Goal: Task Accomplishment & Management: Complete application form

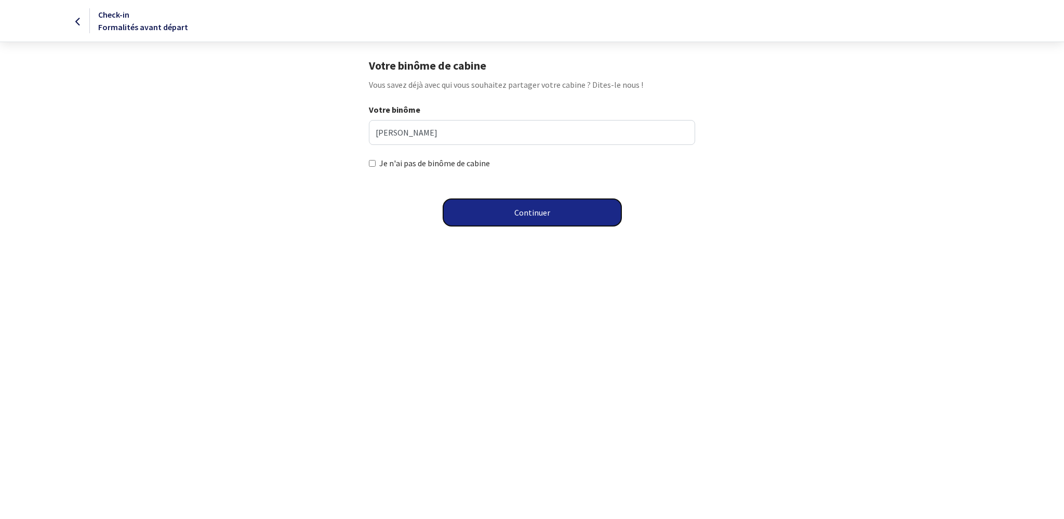
click at [533, 217] on button "Continuer" at bounding box center [532, 212] width 178 height 27
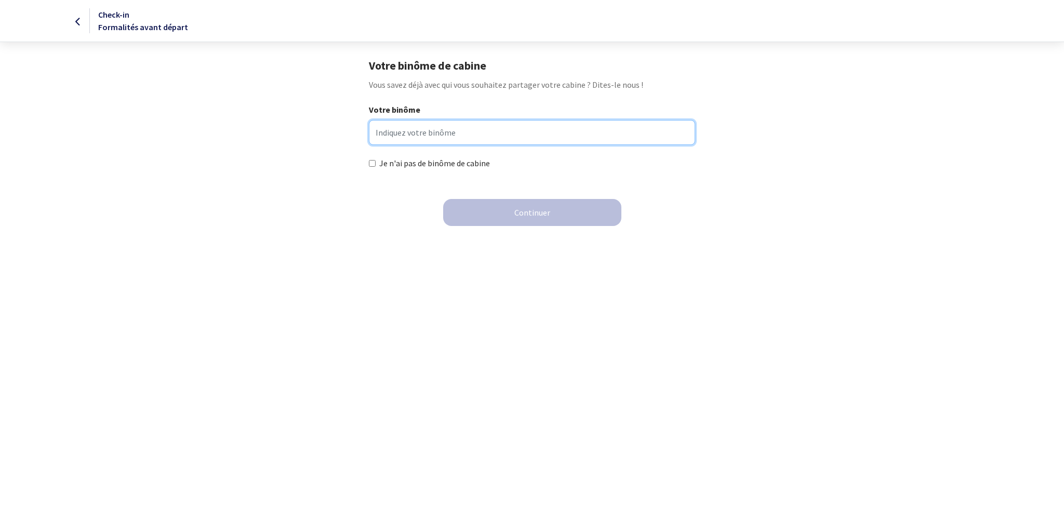
click at [431, 128] on input "Votre binôme" at bounding box center [532, 132] width 326 height 25
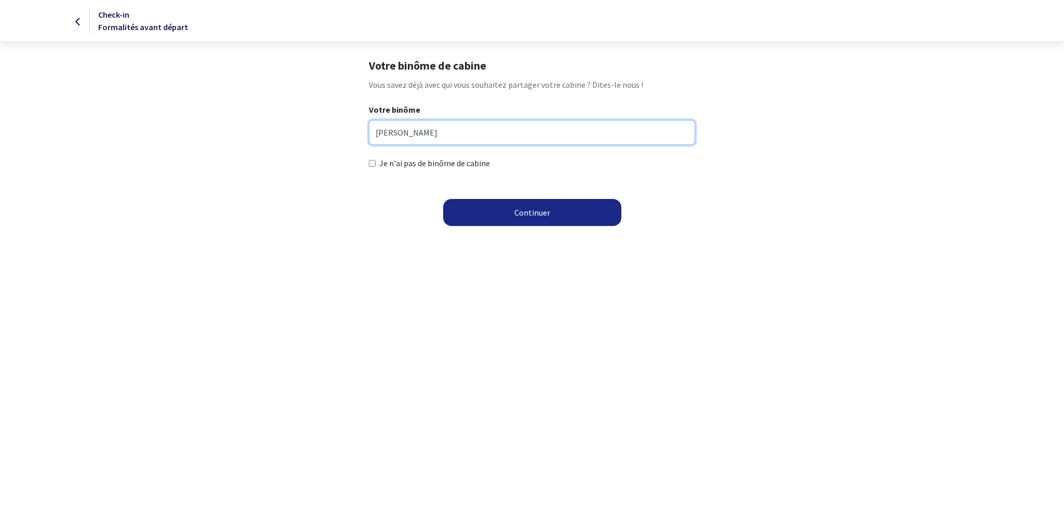
type input "POIDEVIN CHRISTOPHE"
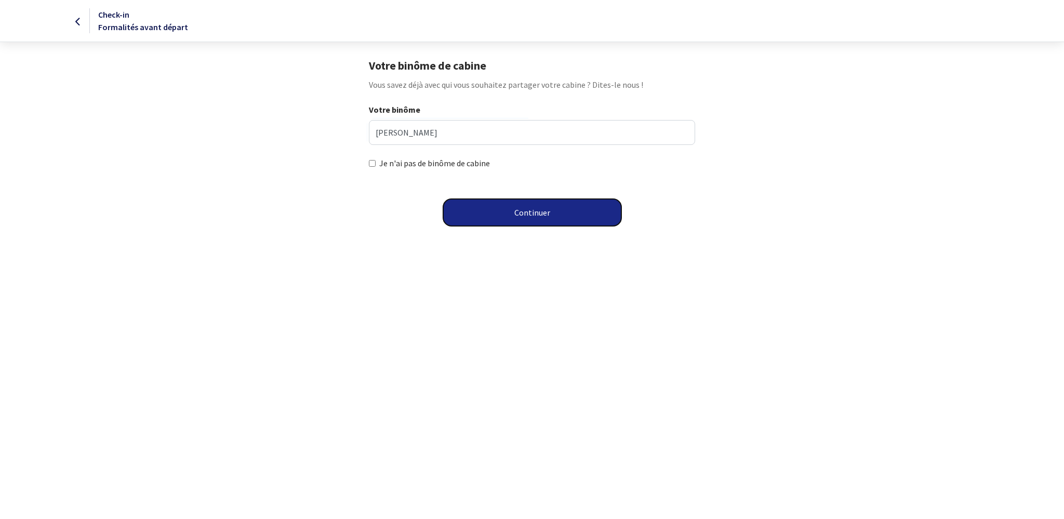
click at [525, 212] on button "Continuer" at bounding box center [532, 212] width 178 height 27
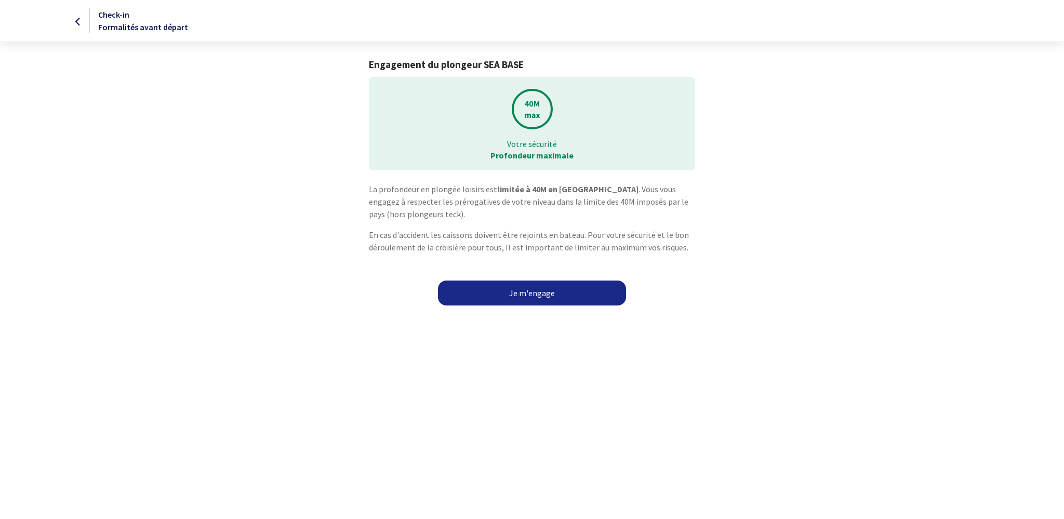
click at [533, 295] on link "Je m'engage" at bounding box center [532, 292] width 188 height 25
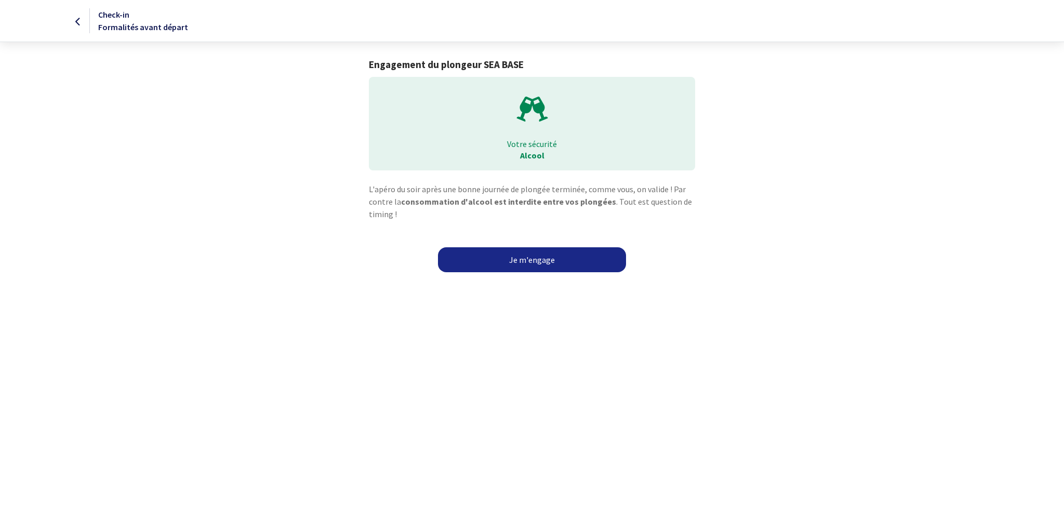
click at [529, 262] on link "Je m'engage" at bounding box center [532, 259] width 188 height 25
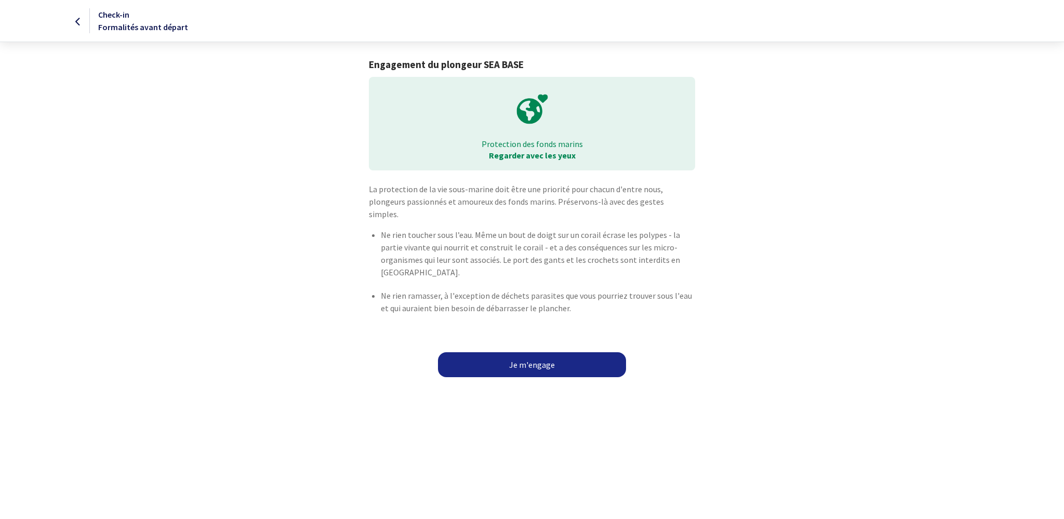
click at [522, 352] on link "Je m'engage" at bounding box center [532, 364] width 188 height 25
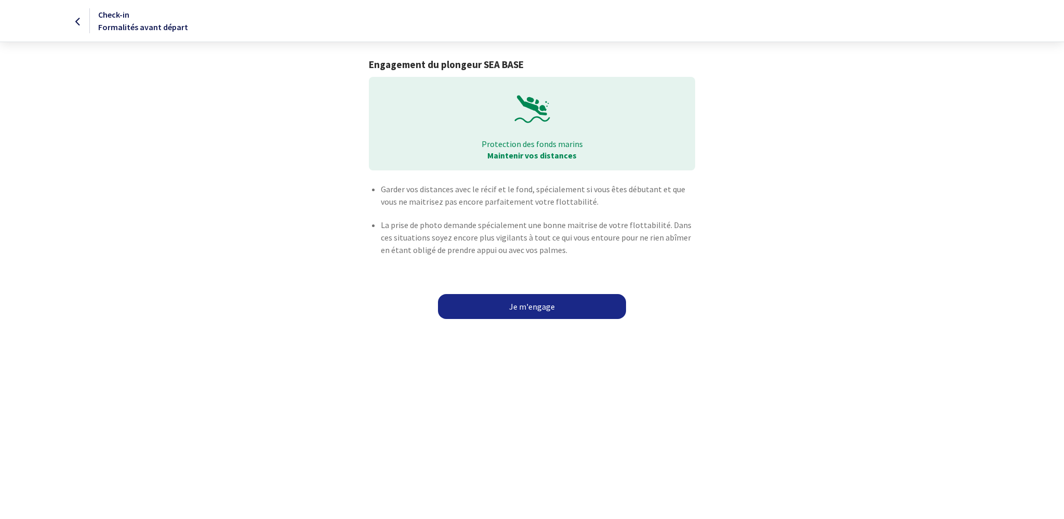
click at [524, 308] on link "Je m'engage" at bounding box center [532, 306] width 188 height 25
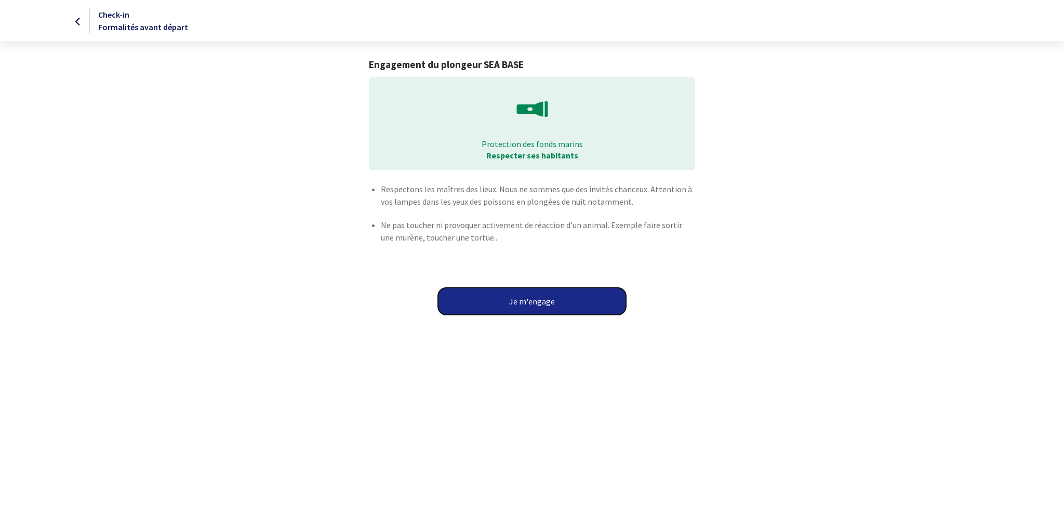
click at [524, 305] on button "Je m'engage" at bounding box center [532, 301] width 188 height 27
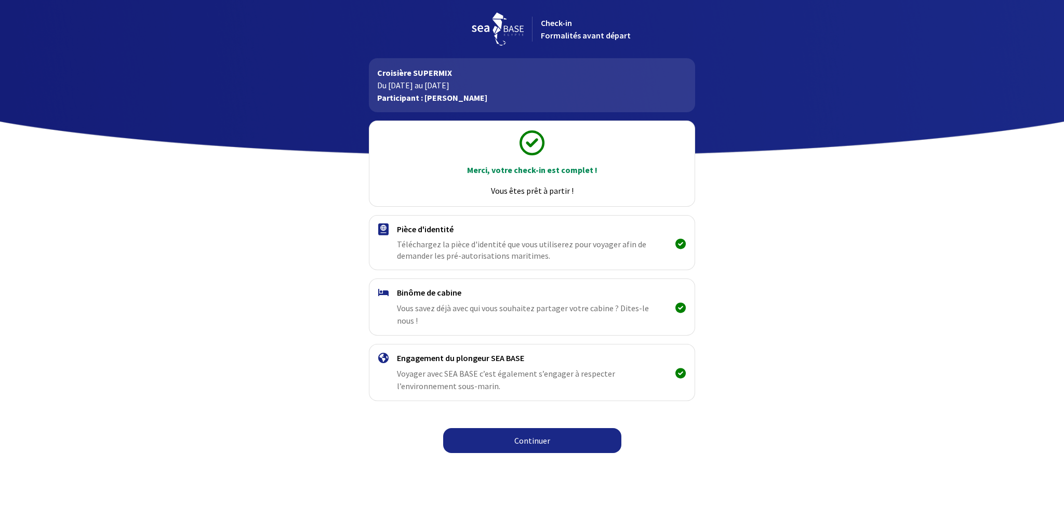
click at [535, 428] on link "Continuer" at bounding box center [532, 440] width 178 height 25
click at [533, 429] on link "Continuer" at bounding box center [532, 440] width 178 height 25
click at [445, 227] on h4 "Pièce d'identité" at bounding box center [532, 229] width 270 height 10
click at [536, 433] on link "Continuer" at bounding box center [532, 440] width 178 height 25
click at [479, 242] on span "Téléchargez la pièce d'identité que vous utiliserez pour voyager afin de demand…" at bounding box center [525, 249] width 257 height 23
